Goal: Task Accomplishment & Management: Use online tool/utility

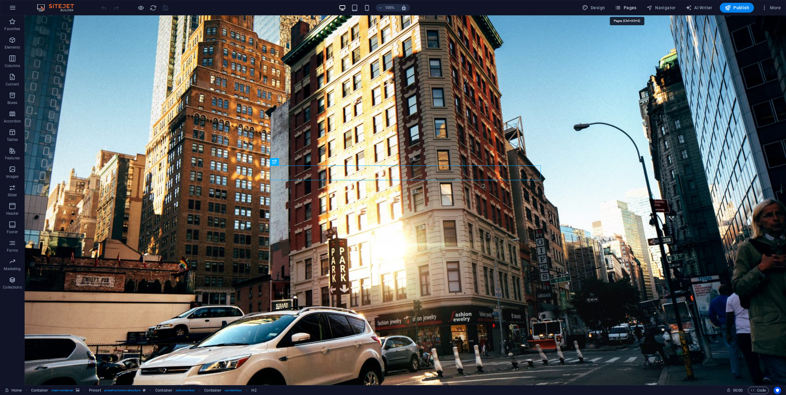
click at [638, 9] on button "Pages" at bounding box center [625, 8] width 26 height 10
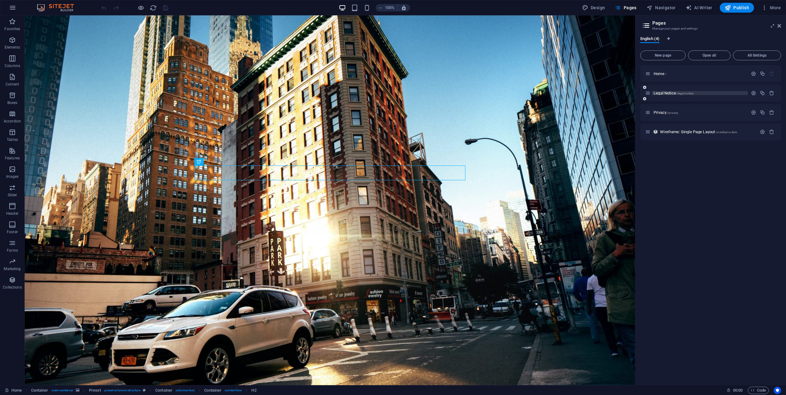
click at [667, 92] on span "Legal Notice /legal-notice" at bounding box center [674, 93] width 40 height 5
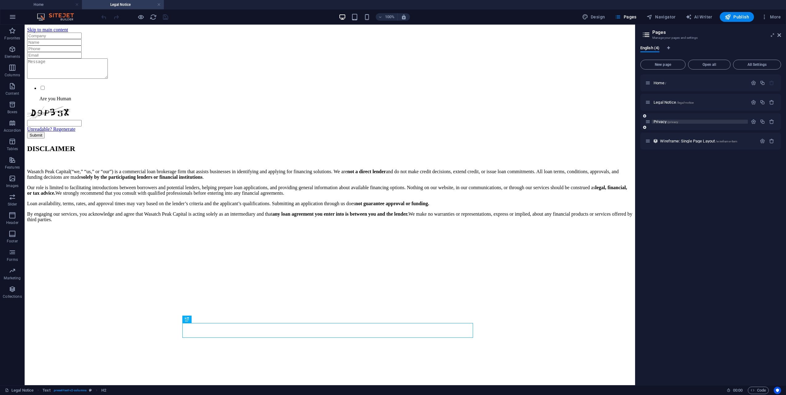
click at [678, 120] on span "/privacy" at bounding box center [672, 121] width 11 height 3
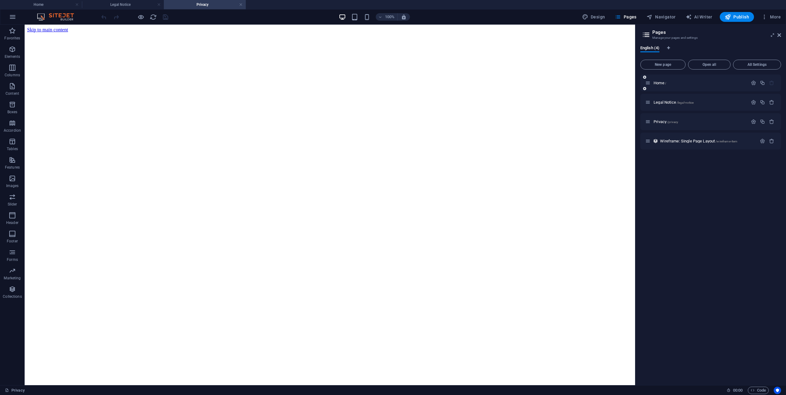
click at [666, 81] on div "Home /" at bounding box center [696, 82] width 103 height 7
click at [667, 85] on p "Home /" at bounding box center [700, 83] width 92 height 4
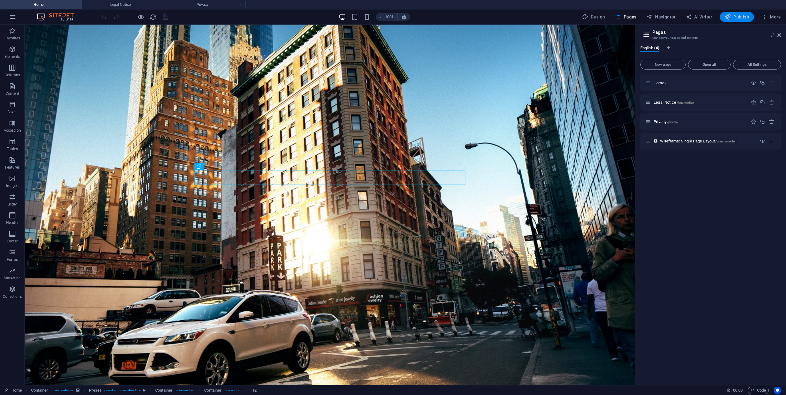
click at [733, 15] on span "Publish" at bounding box center [737, 17] width 24 height 6
